Goal: Navigation & Orientation: Find specific page/section

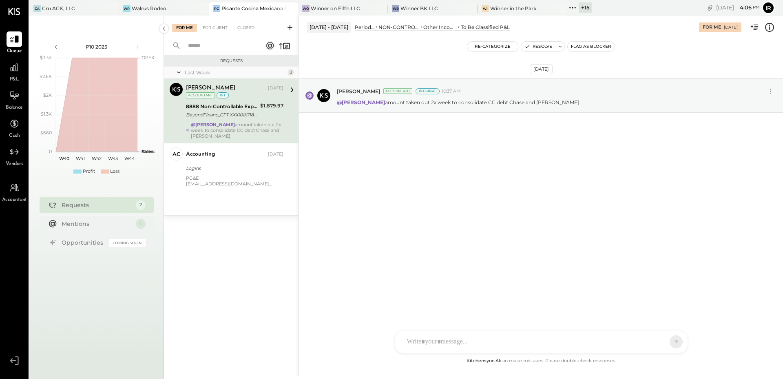
click at [568, 9] on icon at bounding box center [573, 7] width 11 height 11
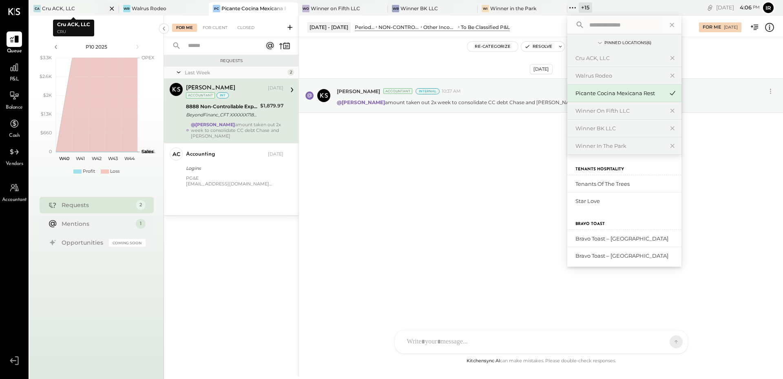
click at [111, 7] on icon at bounding box center [112, 9] width 10 height 10
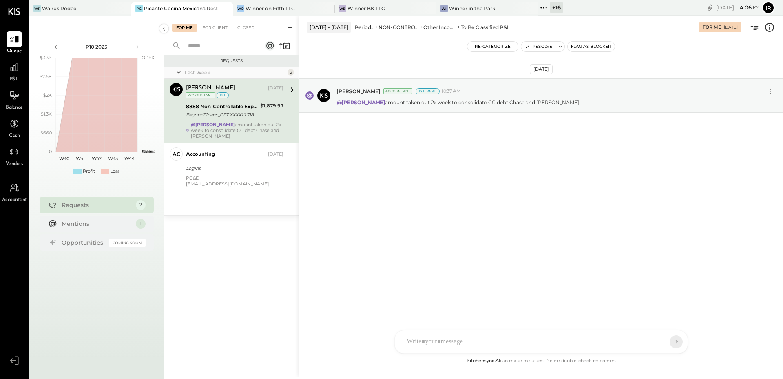
click at [539, 8] on icon at bounding box center [544, 7] width 11 height 11
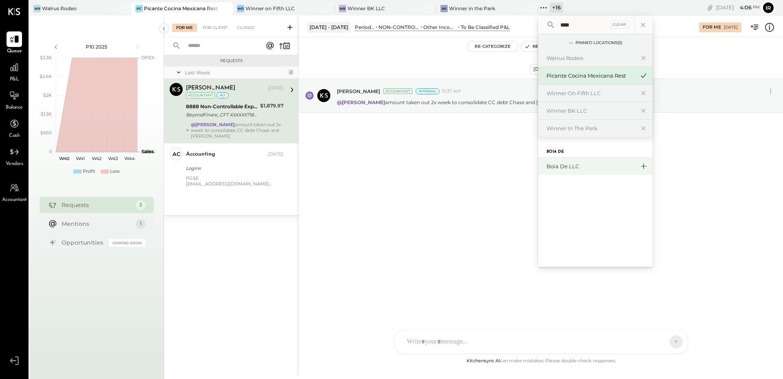
type input "****"
click at [640, 167] on icon at bounding box center [644, 166] width 10 height 11
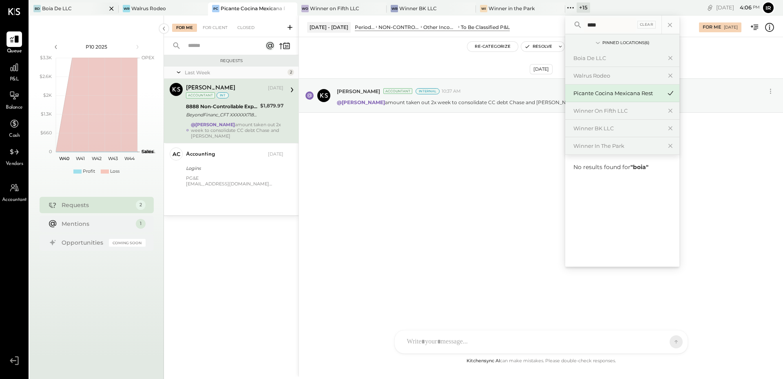
click at [74, 11] on div "[PERSON_NAME] De LLC" at bounding box center [67, 8] width 77 height 7
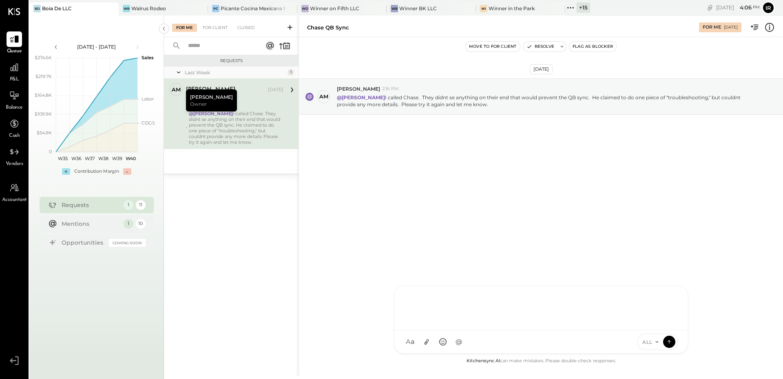
click at [468, 342] on div "[PERSON_NAME] GO [PERSON_NAME] ID [PERSON_NAME] Del [PERSON_NAME] AM [PERSON_NA…" at bounding box center [542, 319] width 294 height 68
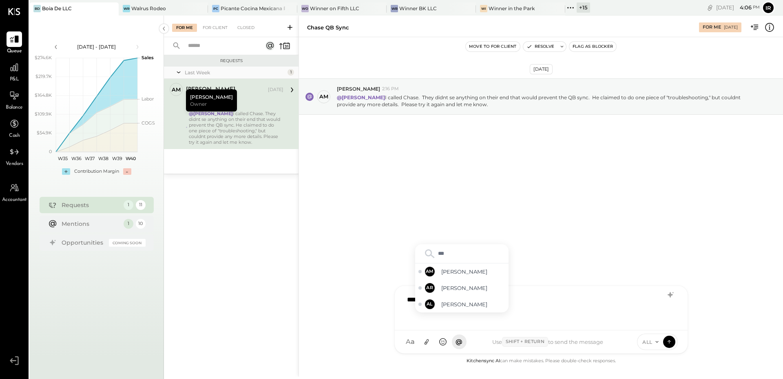
type input "****"
click at [450, 269] on span "[PERSON_NAME]" at bounding box center [473, 272] width 64 height 8
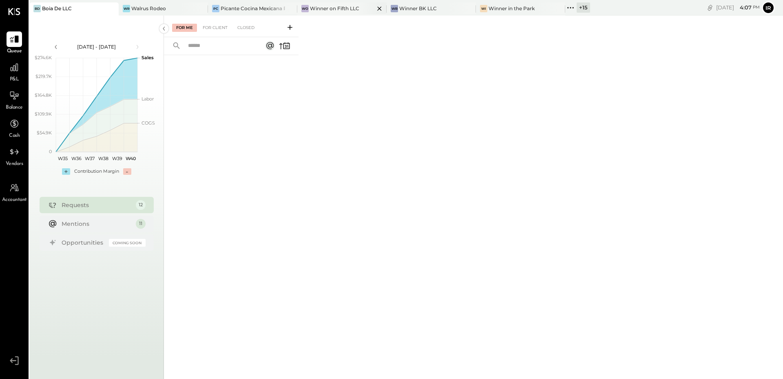
click at [327, 9] on div "Winner on Fifth LLC" at bounding box center [334, 8] width 49 height 7
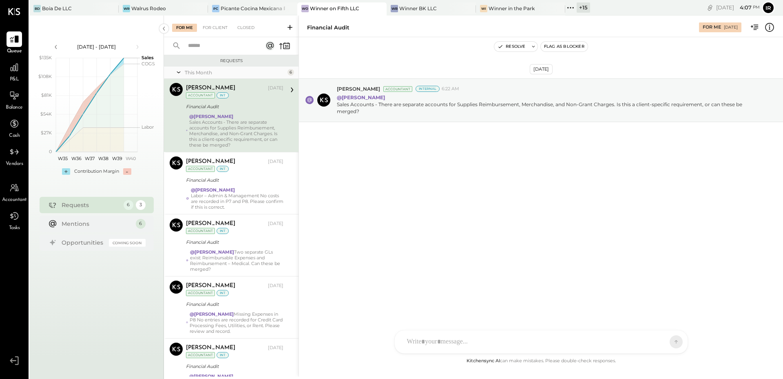
click at [239, 129] on div "Sales Accounts - There are separate accounts for Supplies Reimbursement, Mercha…" at bounding box center [236, 133] width 94 height 29
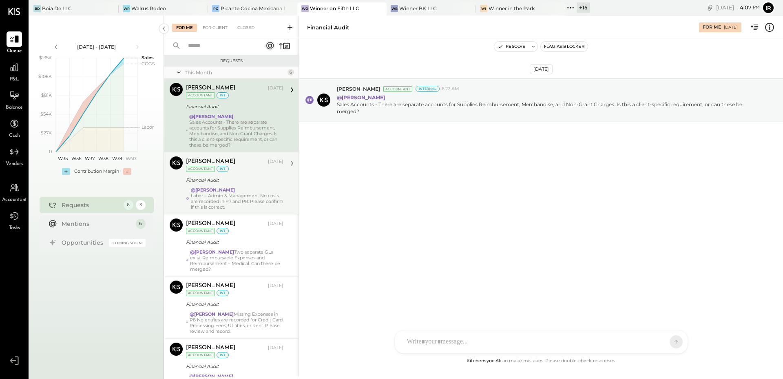
click at [241, 194] on div "Labor – Admin & Management No costs are recorded in P7 and P8. Please confirm i…" at bounding box center [237, 201] width 93 height 17
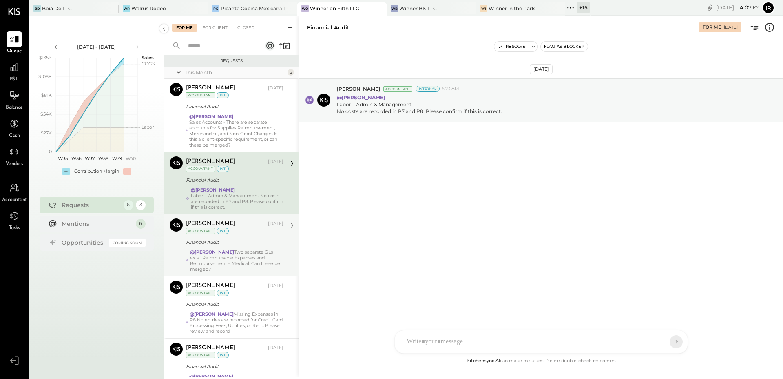
click at [253, 254] on div "@[PERSON_NAME] Two separate GLs exist: Reimbursable Expenses and Reimbursement …" at bounding box center [236, 260] width 93 height 23
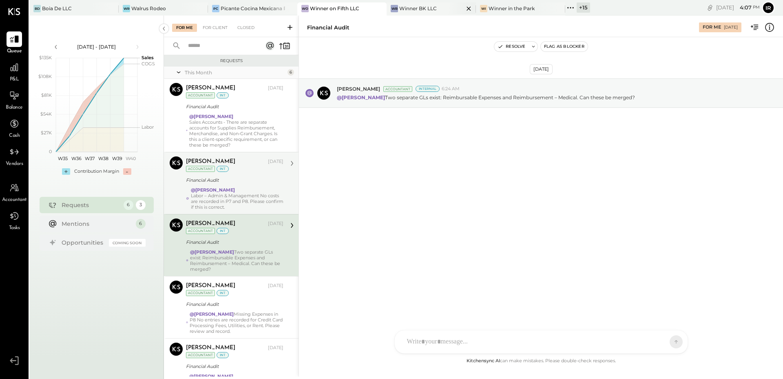
click at [409, 10] on div "Winner BK LLC" at bounding box center [418, 8] width 38 height 7
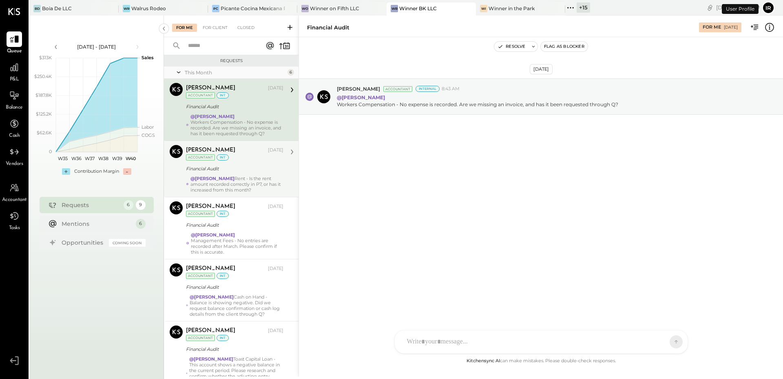
click at [248, 173] on div "Financial Audit" at bounding box center [233, 169] width 95 height 10
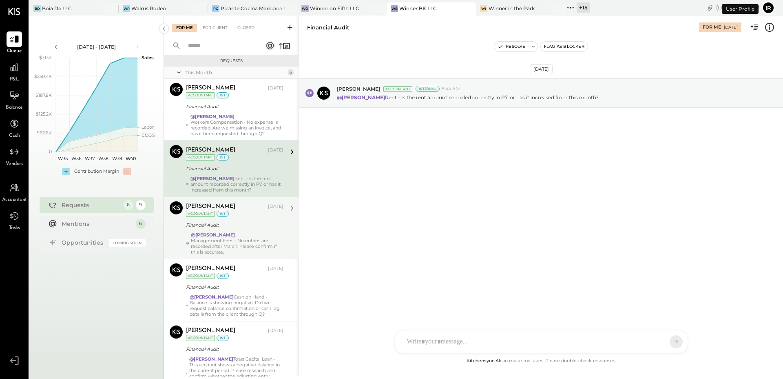
click at [246, 233] on div "@[PERSON_NAME] Management Fees - No entries are recorded after March. Please co…" at bounding box center [237, 243] width 93 height 23
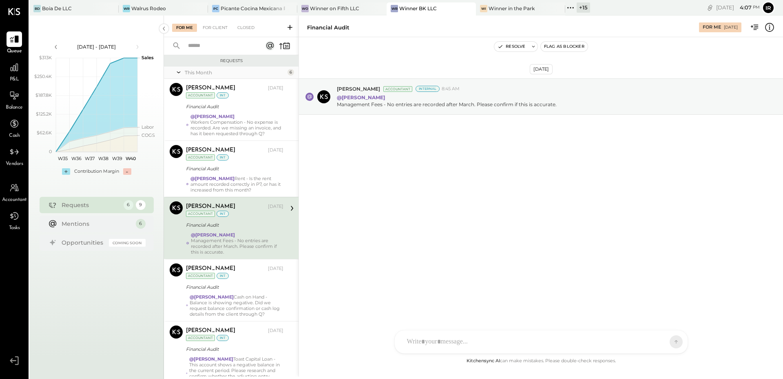
scroll to position [96, 0]
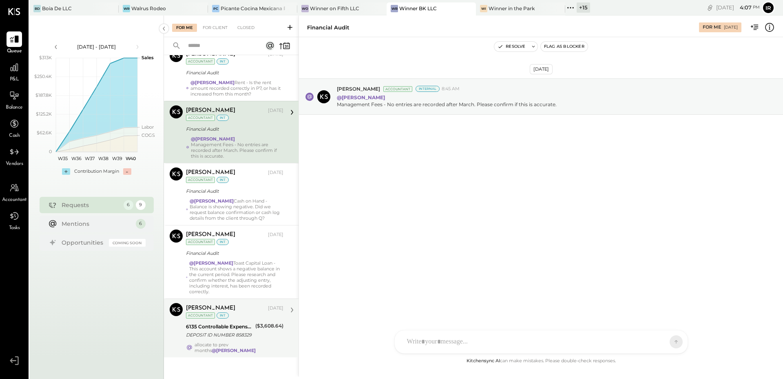
click at [252, 324] on div "6135 Controllable Expenses:Direct Operating Expenses:Laundry, Linens, & Uniforms" at bounding box center [219, 326] width 67 height 8
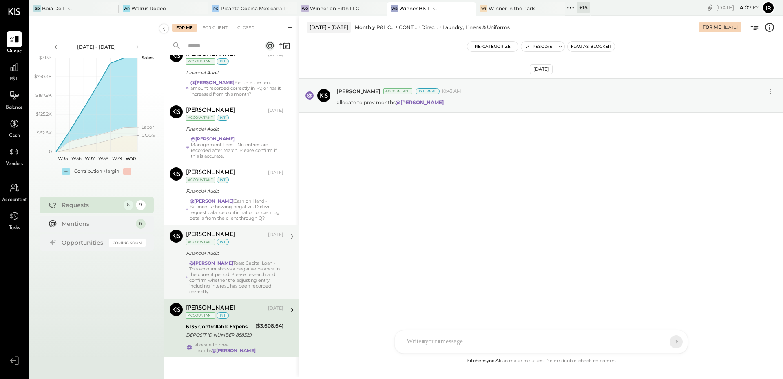
click at [226, 265] on div "@[PERSON_NAME] Toast Capital Loan - This account shows a negative balance in th…" at bounding box center [236, 277] width 94 height 34
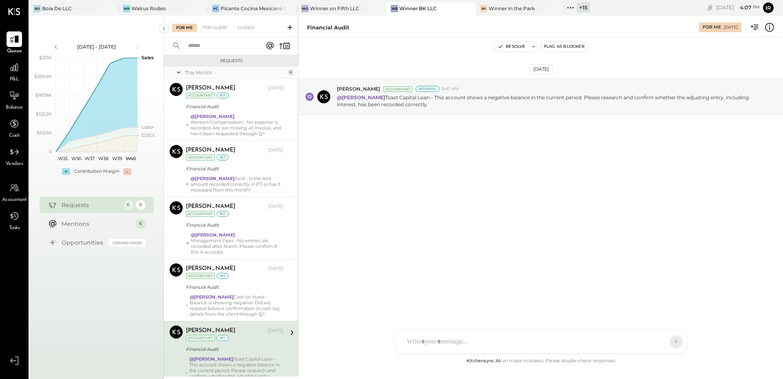
click at [519, 0] on div "[PERSON_NAME] De LLC WR Walrus Rodeo PC Picante Cocina Mexicana Rest Wo Winner …" at bounding box center [309, 8] width 561 height 16
click at [512, 5] on div "Winner in the Park" at bounding box center [512, 8] width 46 height 7
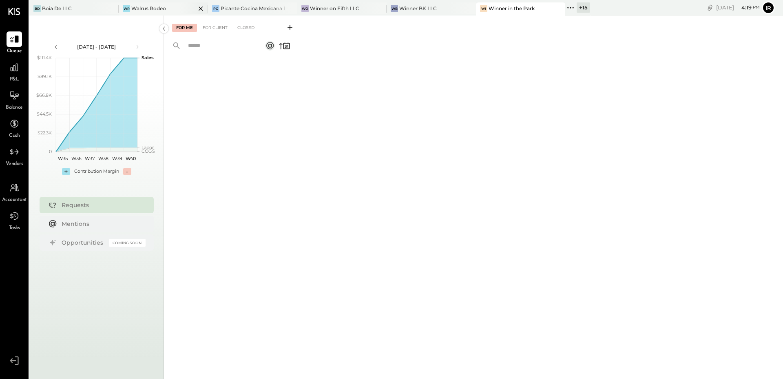
click at [161, 3] on div "WR Walrus Rodeo" at bounding box center [163, 8] width 89 height 13
